Goal: Use online tool/utility: Utilize a website feature to perform a specific function

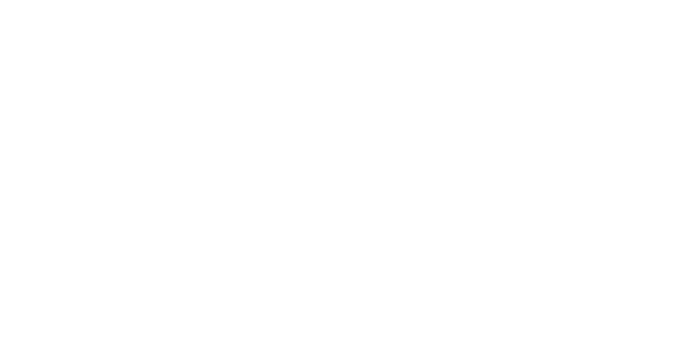
select select
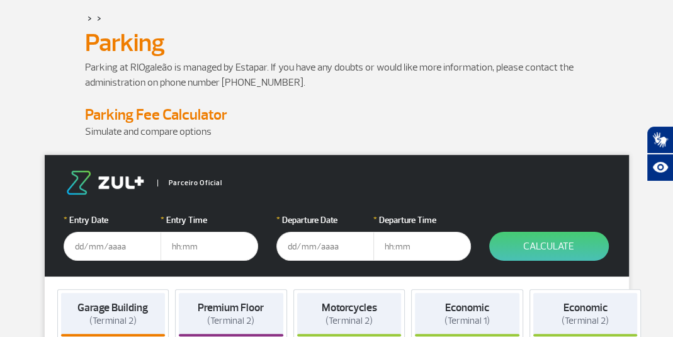
scroll to position [75, 0]
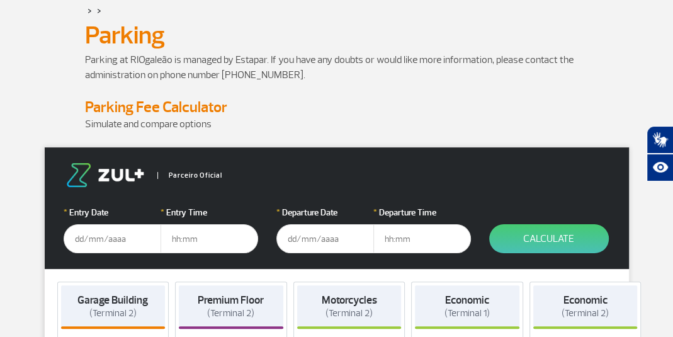
click at [120, 237] on input "text" at bounding box center [113, 238] width 98 height 29
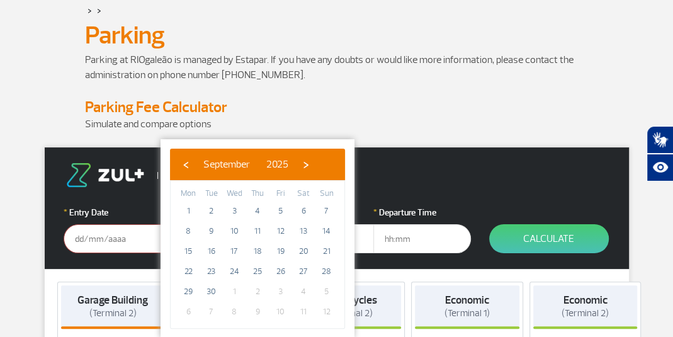
click at [315, 162] on span "›" at bounding box center [305, 164] width 19 height 19
click at [235, 205] on span "1" at bounding box center [234, 211] width 20 height 20
type input "[DATE]"
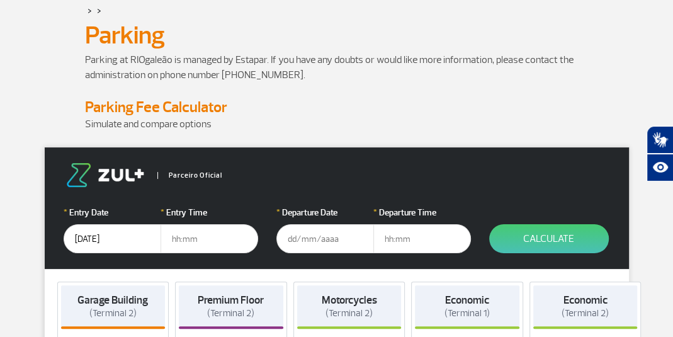
click at [188, 240] on input "text" at bounding box center [209, 238] width 98 height 29
click at [196, 237] on input "11" at bounding box center [209, 238] width 98 height 29
type input "11:00"
click at [296, 238] on input "text" at bounding box center [325, 238] width 98 height 29
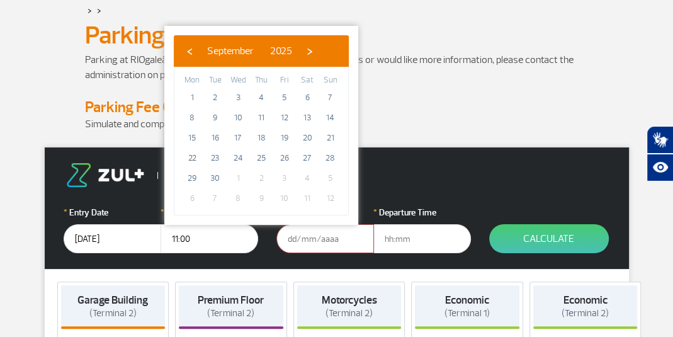
click at [319, 52] on span "›" at bounding box center [309, 51] width 19 height 19
click at [311, 133] on span "18" at bounding box center [307, 138] width 20 height 20
type input "[DATE]"
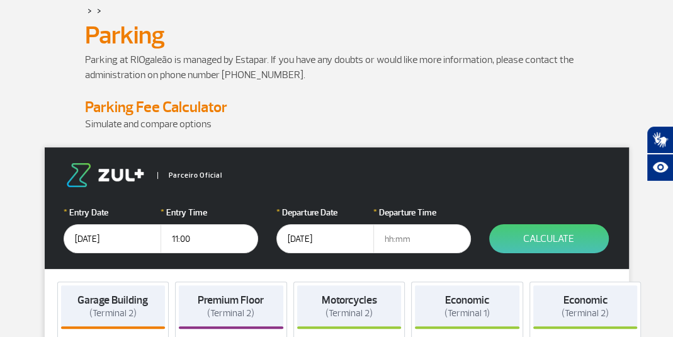
click at [406, 237] on input "text" at bounding box center [422, 238] width 98 height 29
type input "11:00"
click at [530, 234] on button "Calculate" at bounding box center [549, 238] width 120 height 29
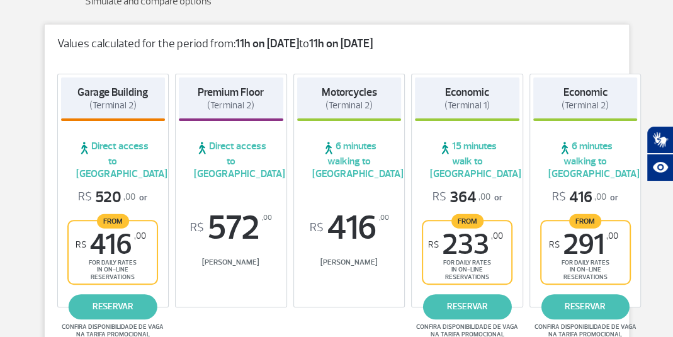
scroll to position [200, 0]
